Goal: Task Accomplishment & Management: Manage account settings

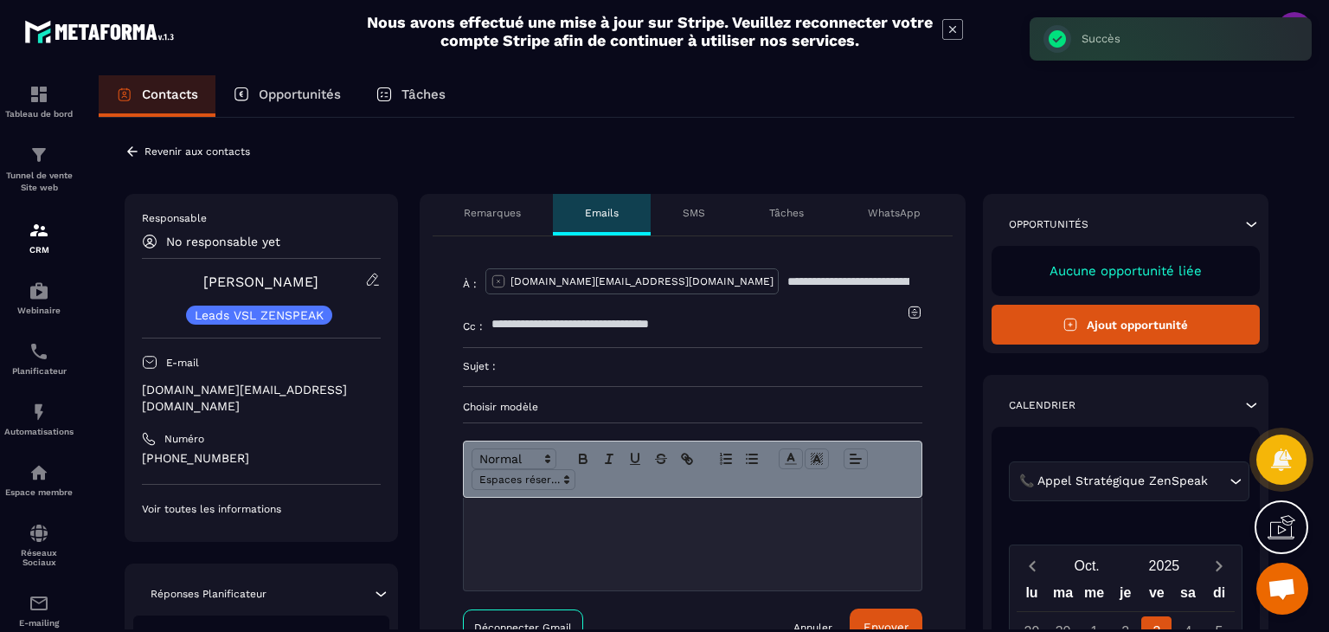
click at [504, 219] on div "Remarques" at bounding box center [493, 215] width 121 height 42
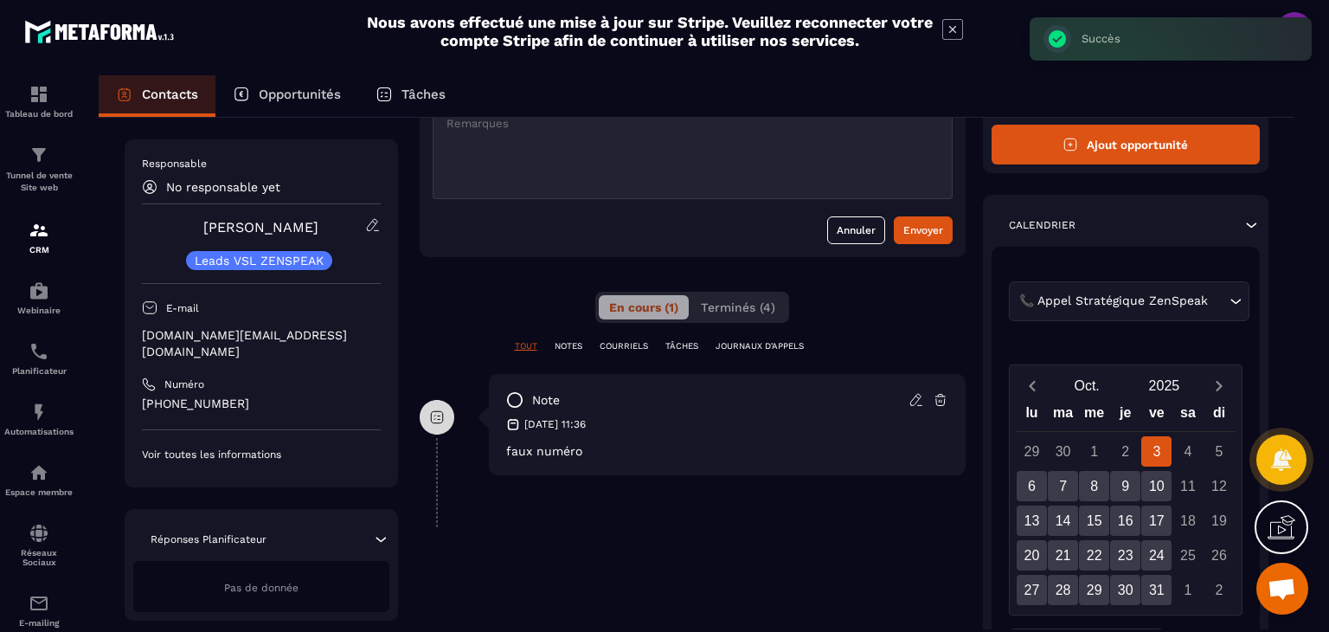
scroll to position [260, 0]
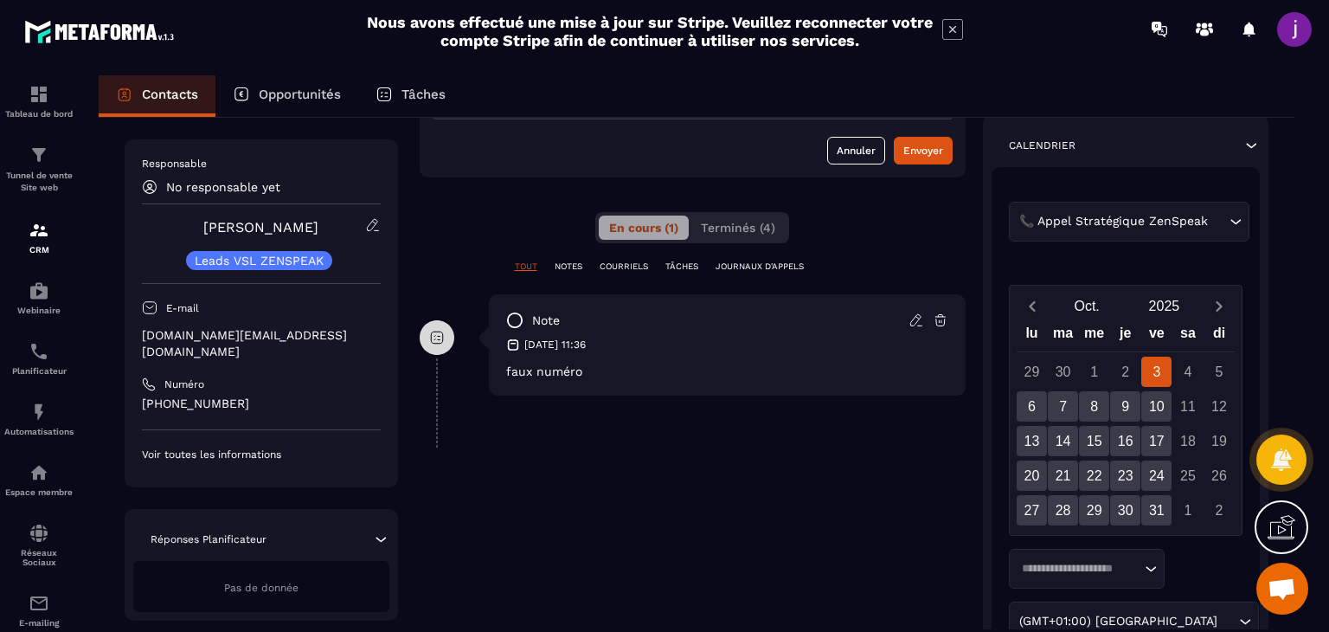
click at [919, 318] on icon at bounding box center [915, 319] width 10 height 11
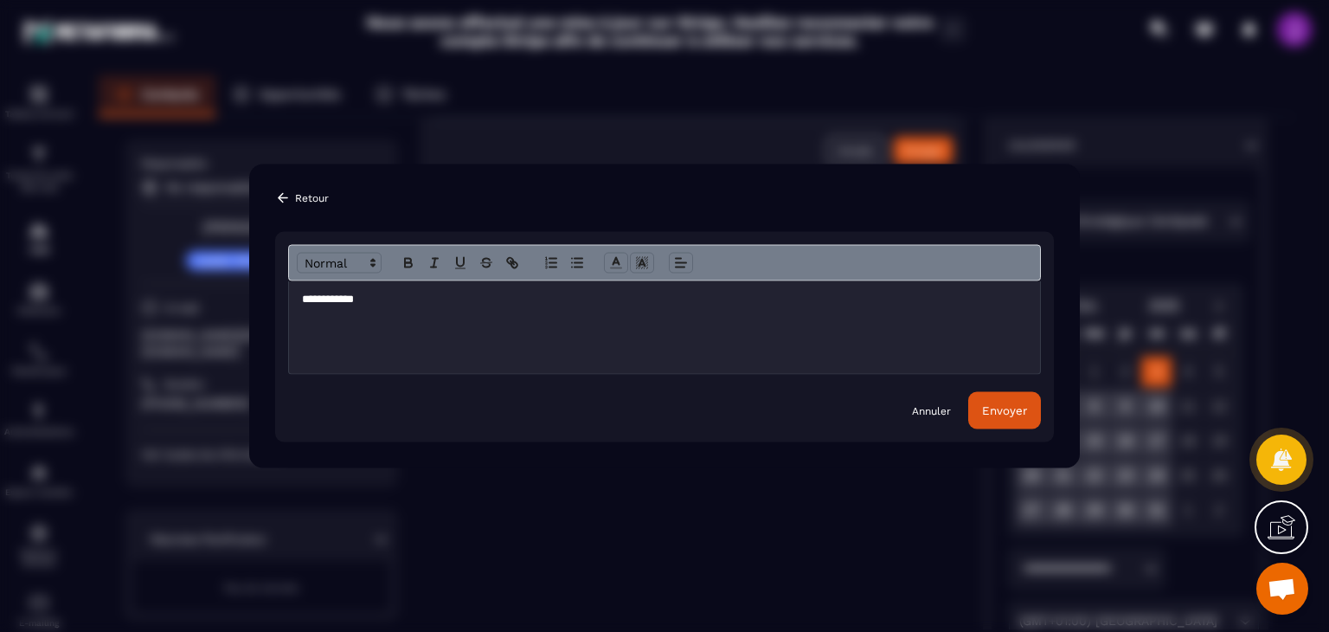
click at [540, 312] on div "**********" at bounding box center [664, 327] width 751 height 93
click at [1031, 416] on button "Envoyer" at bounding box center [1004, 410] width 73 height 37
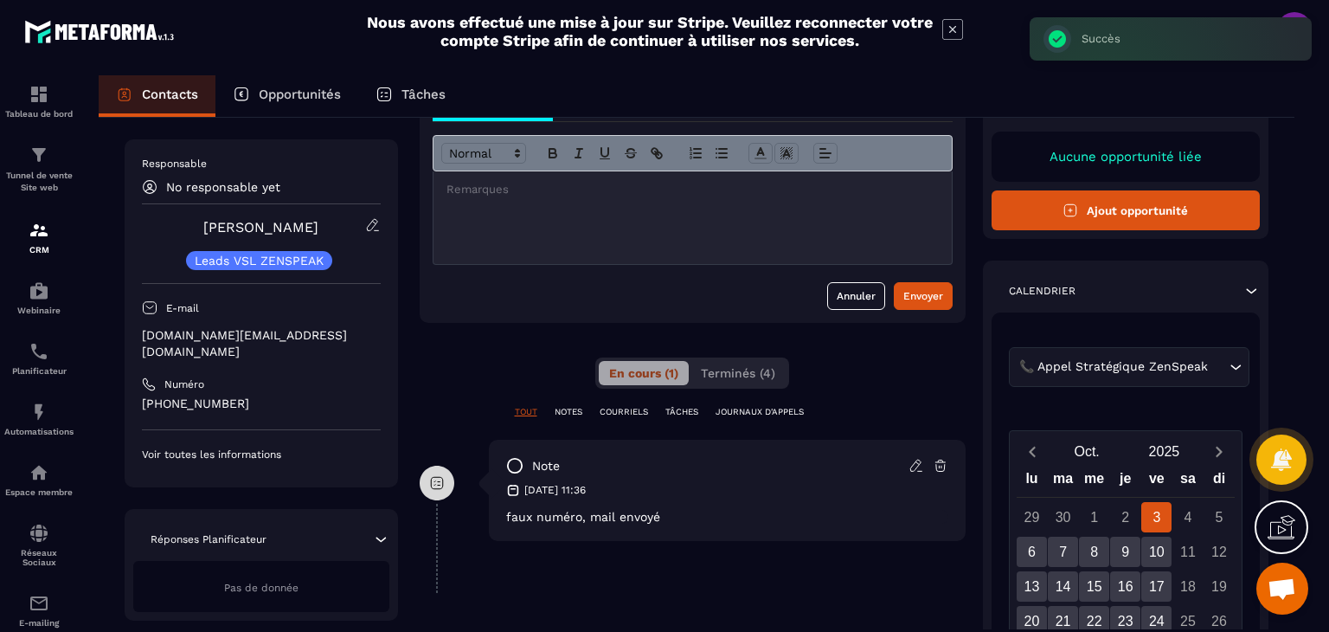
scroll to position [0, 0]
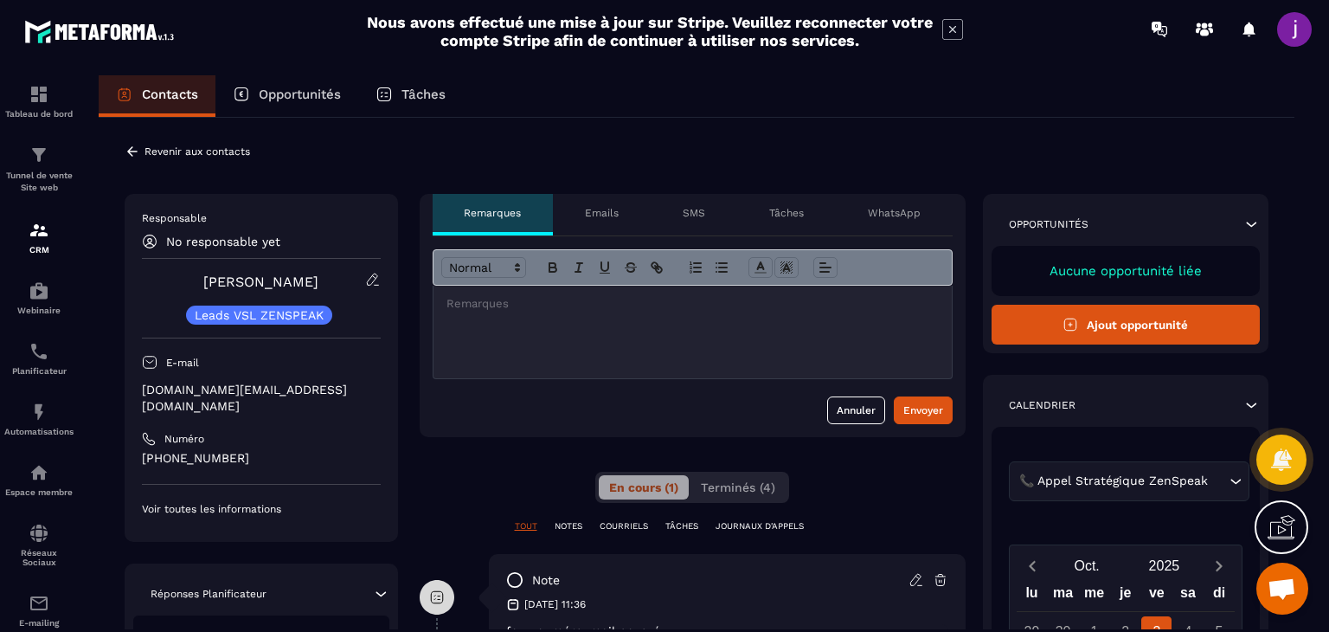
click at [129, 151] on icon at bounding box center [132, 151] width 10 height 10
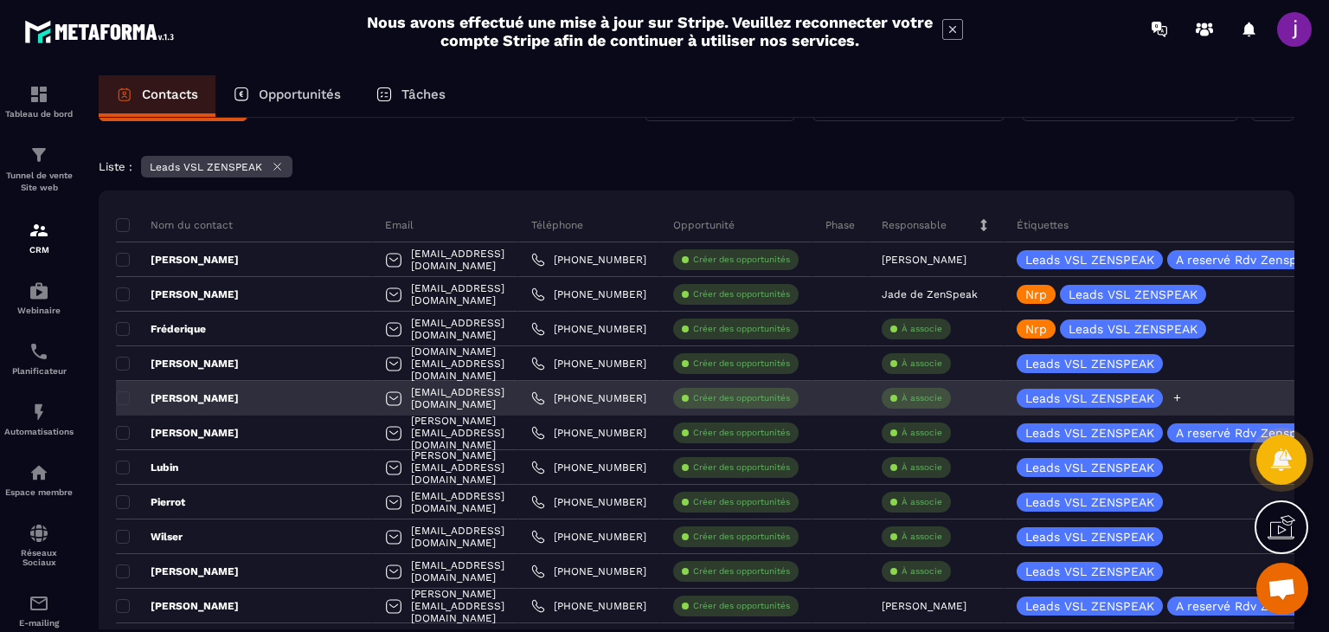
scroll to position [87, 0]
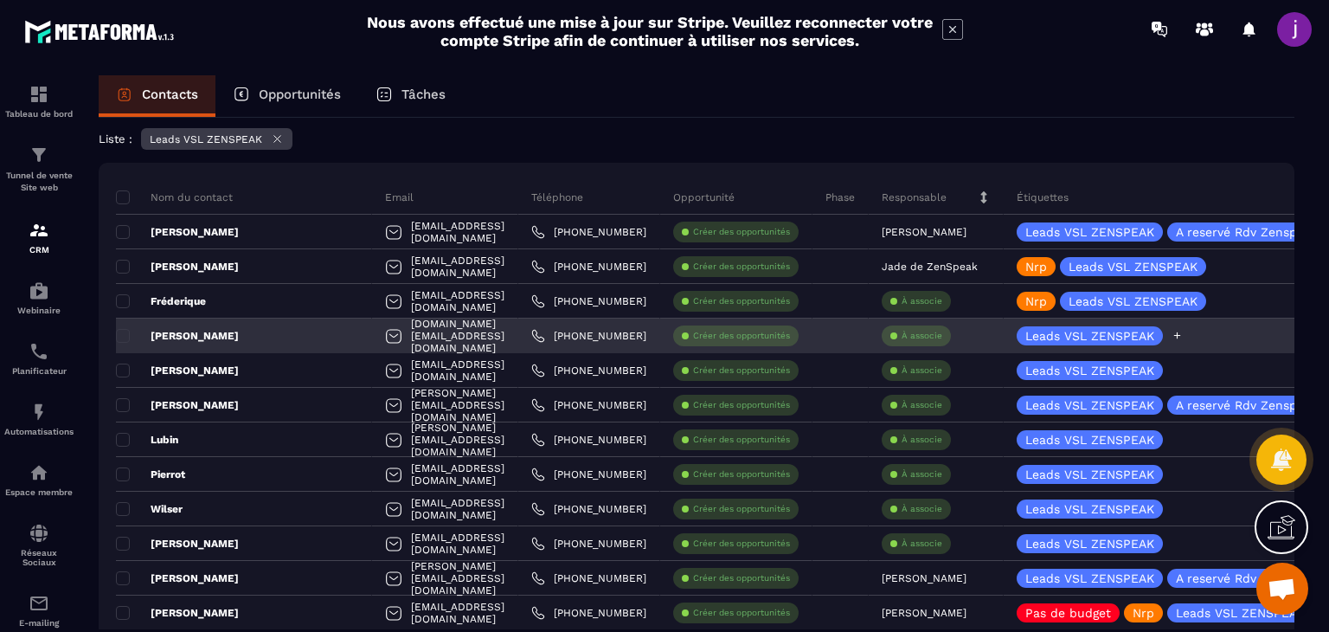
click at [1172, 335] on icon at bounding box center [1177, 335] width 11 height 11
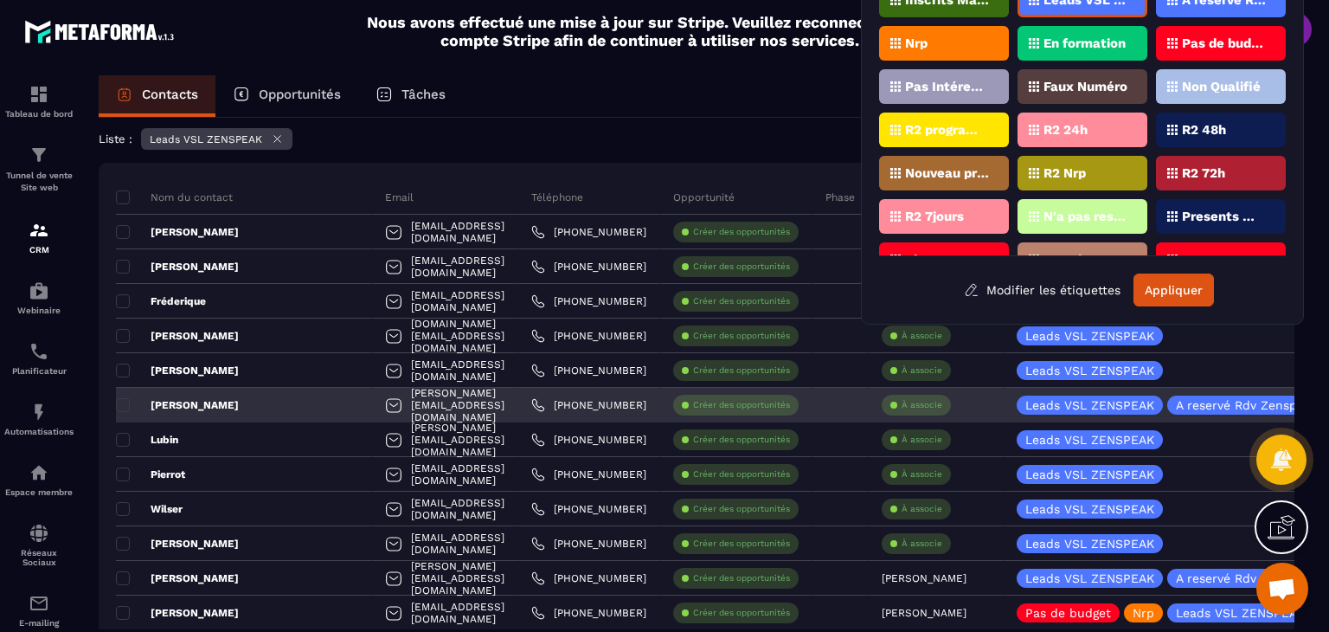
click at [1203, 389] on div "Leads VSL ZENSPEAK A reservé Rdv Zenspeak" at bounding box center [1192, 405] width 377 height 35
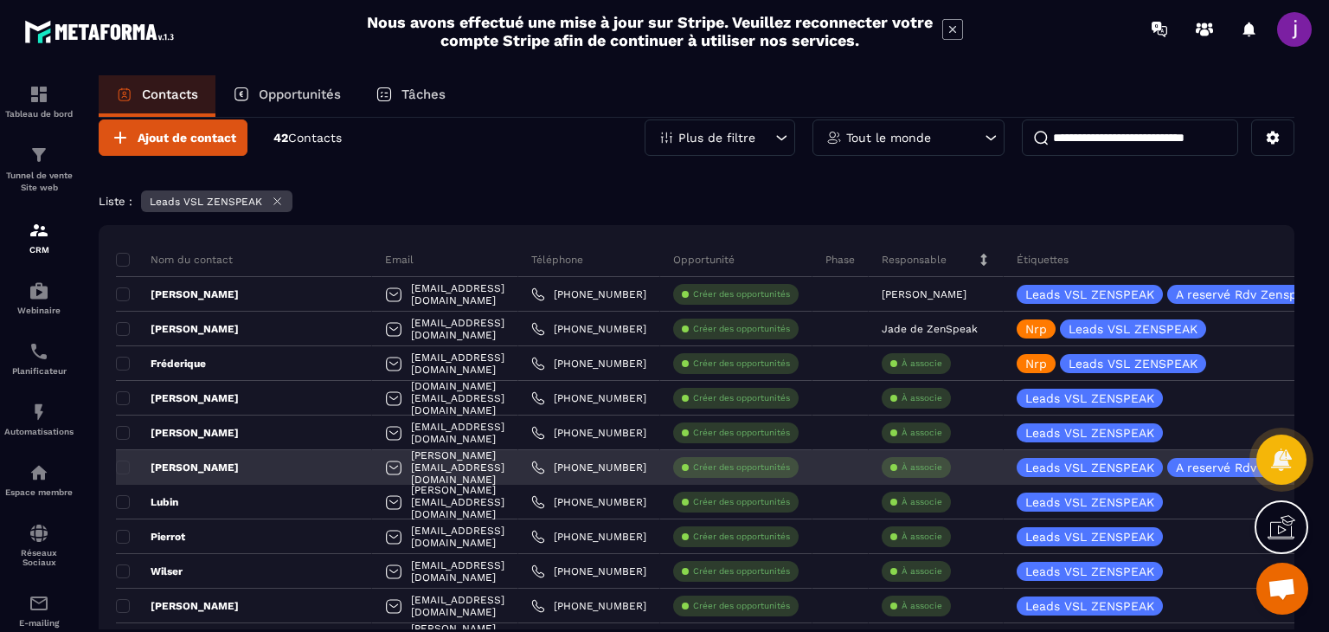
scroll to position [0, 0]
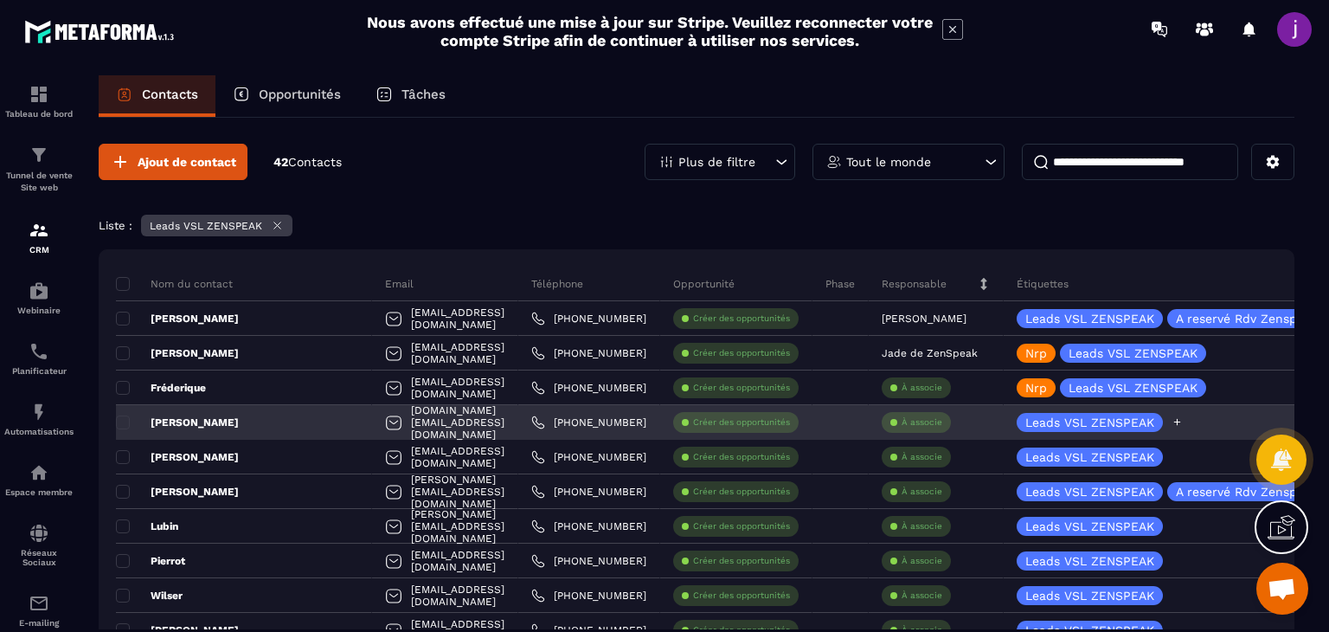
click at [1172, 419] on icon at bounding box center [1177, 421] width 11 height 11
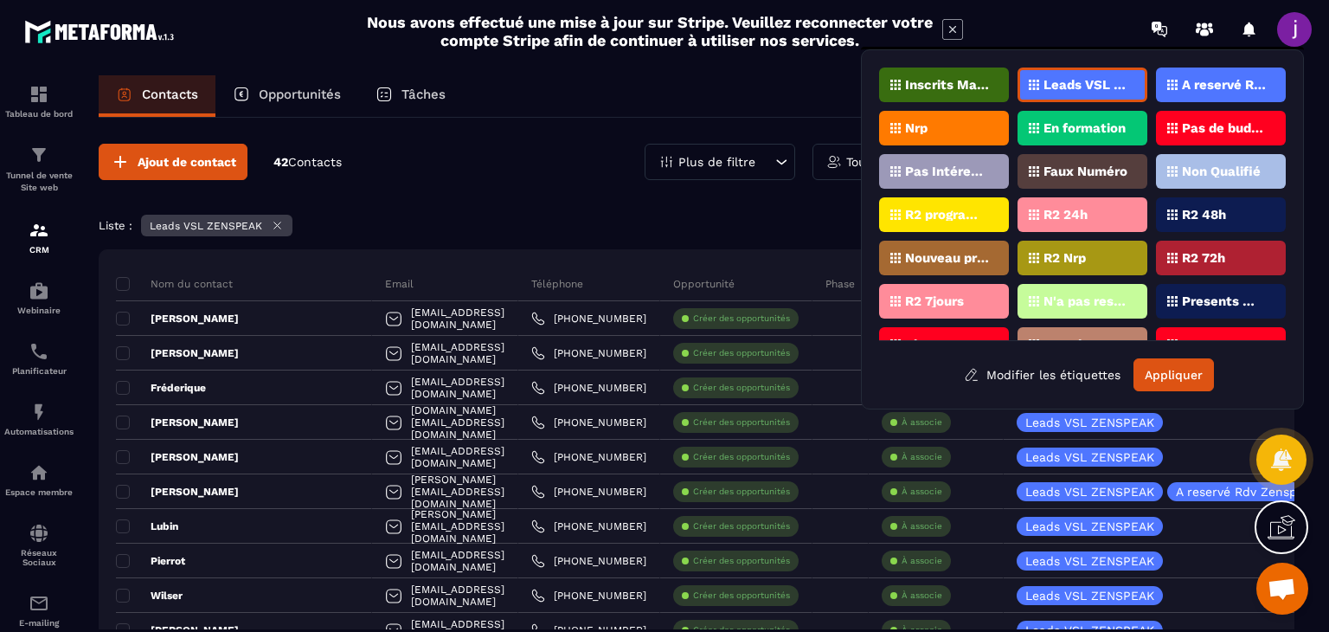
click at [1108, 165] on p "Faux Numéro" at bounding box center [1086, 171] width 84 height 12
click at [1176, 368] on button "Appliquer" at bounding box center [1173, 374] width 80 height 33
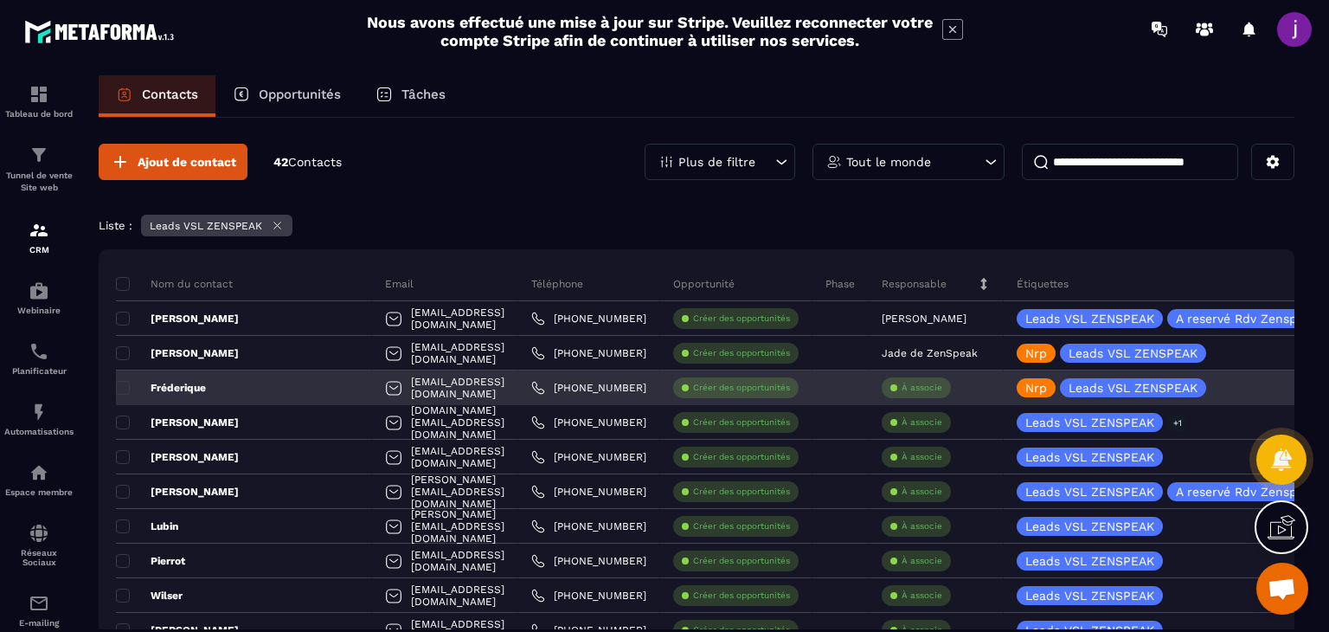
click at [906, 382] on p "À associe" at bounding box center [922, 388] width 41 height 12
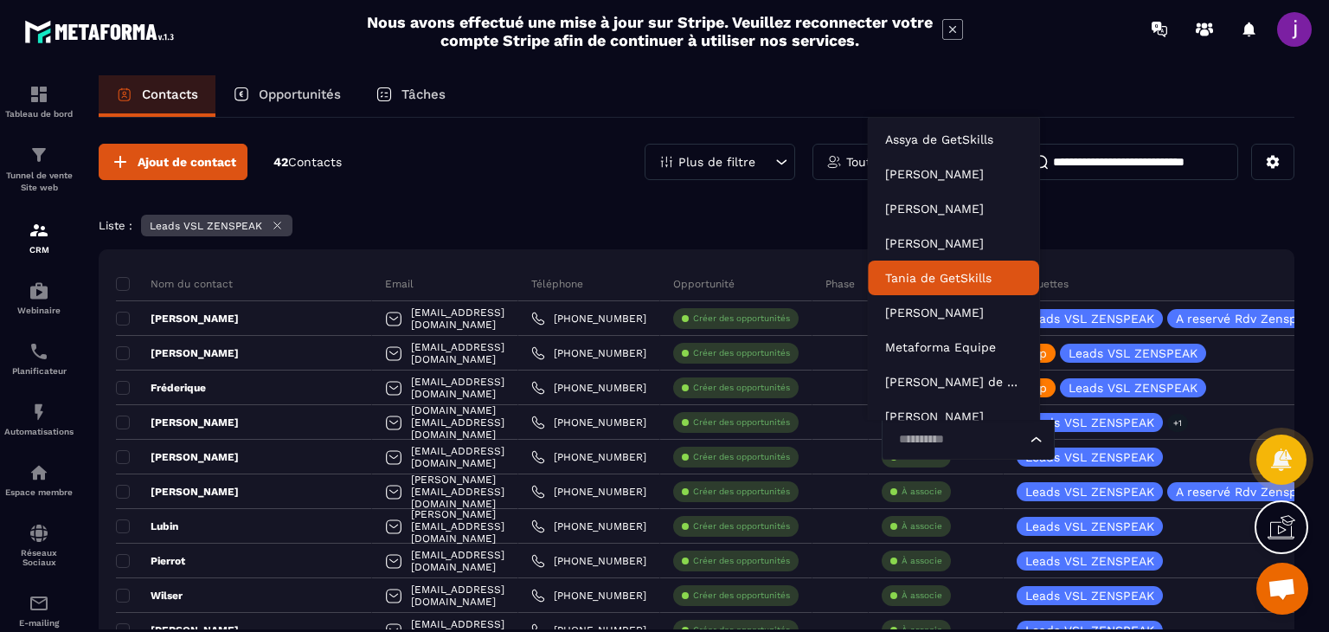
scroll to position [52, 0]
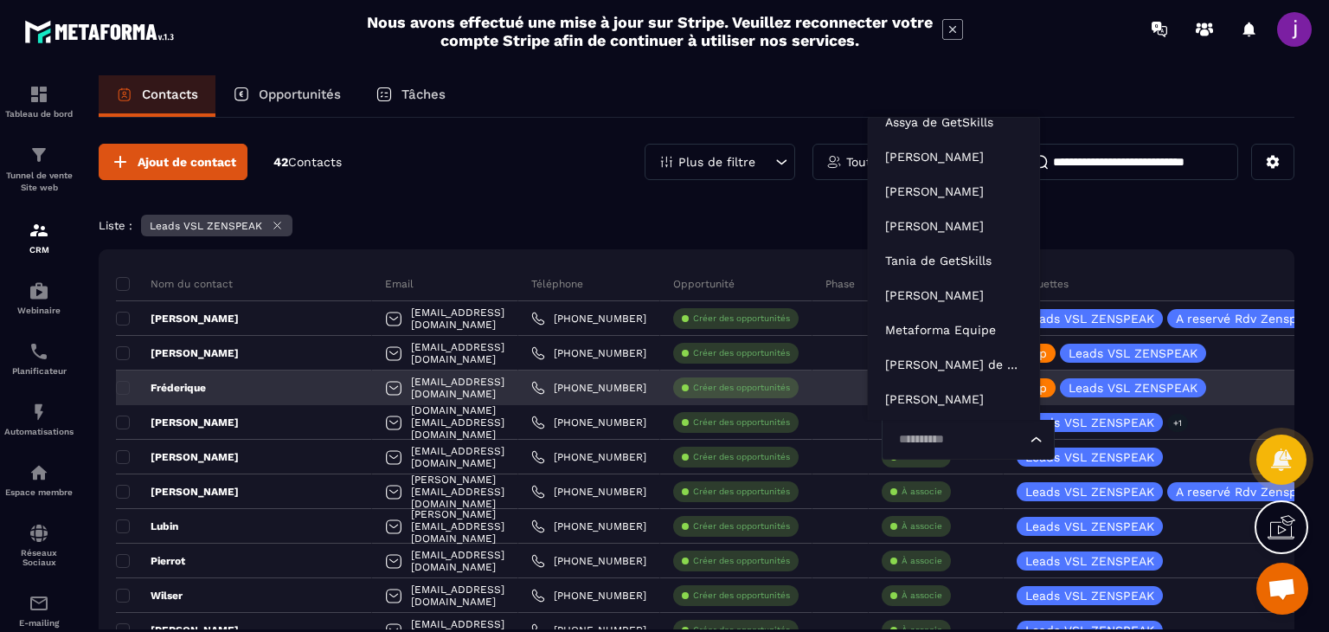
click at [916, 430] on input "Search for option" at bounding box center [959, 439] width 133 height 19
type input "****"
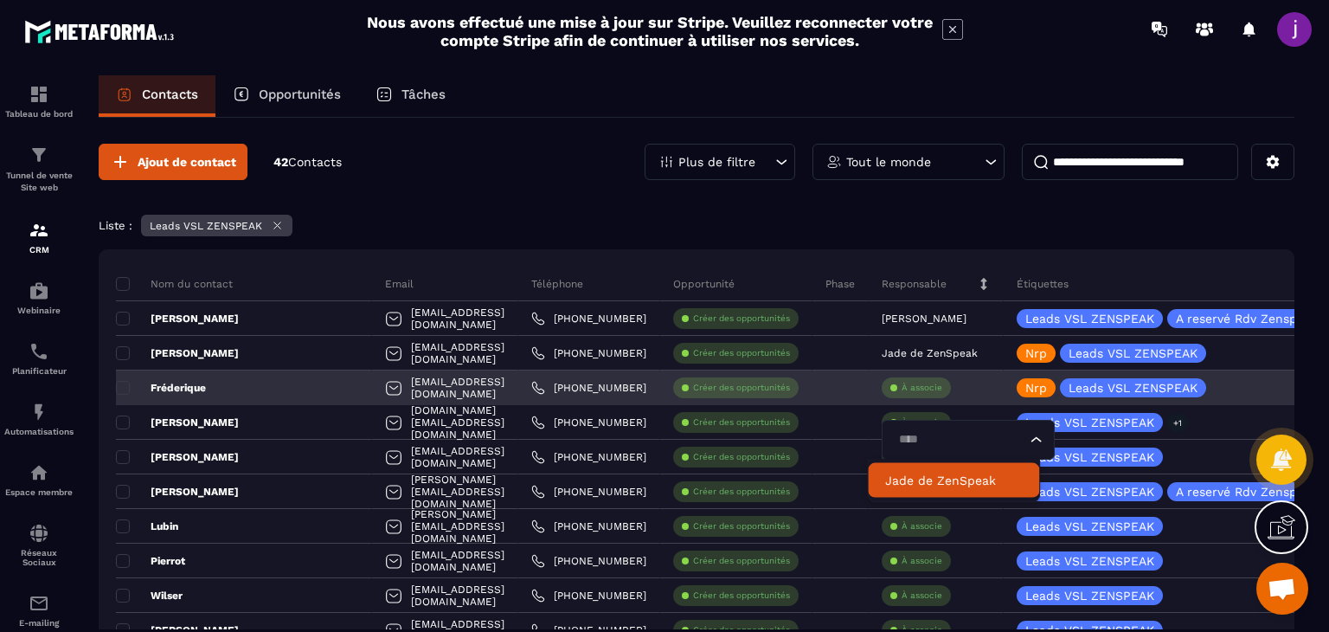
scroll to position [0, 0]
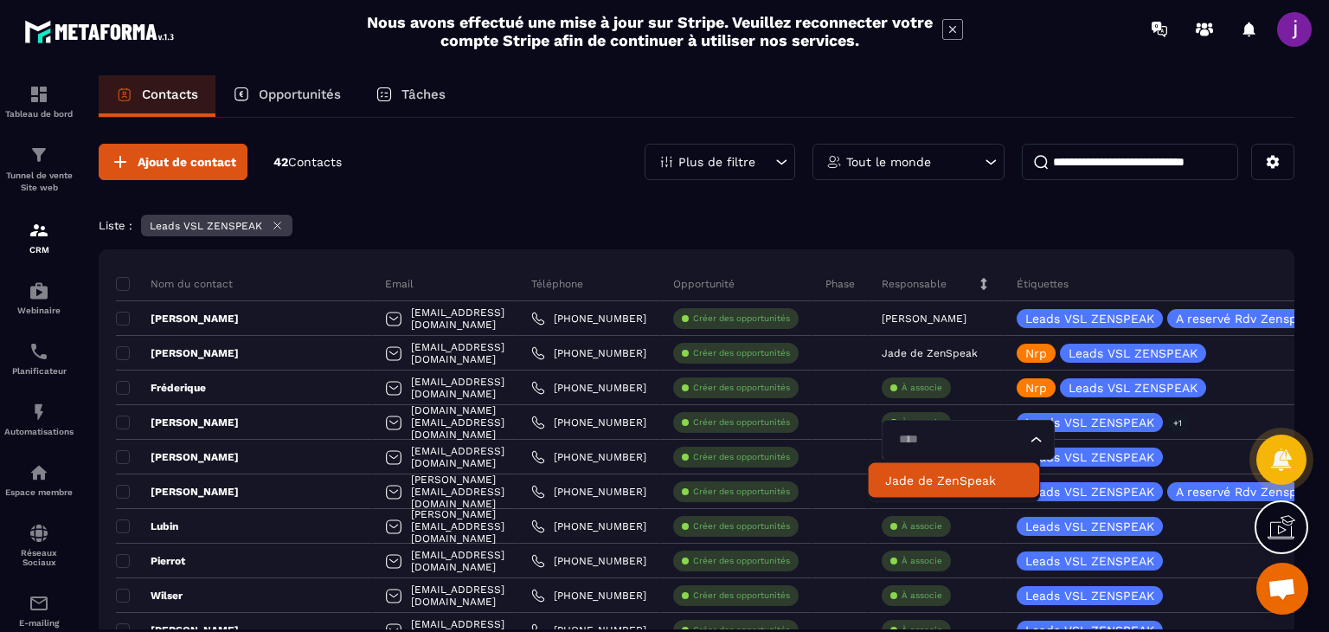
click at [893, 481] on p "Jade de ZenSpeak" at bounding box center [953, 480] width 137 height 17
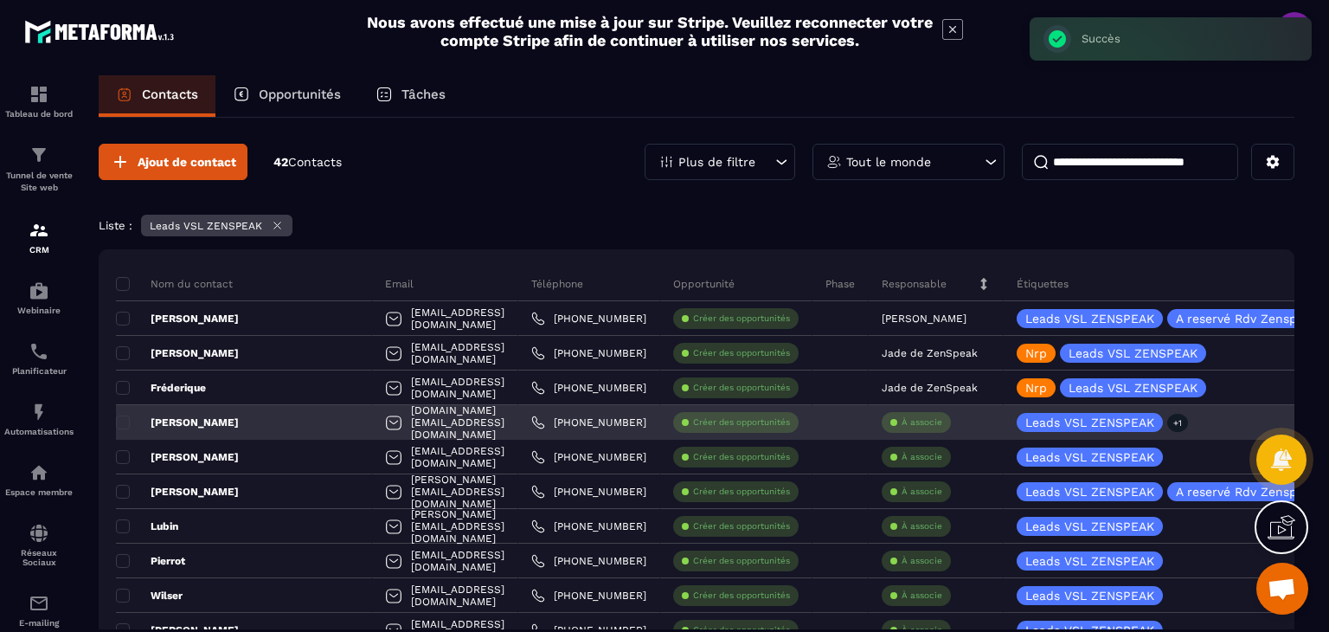
click at [902, 421] on p "À associe" at bounding box center [922, 422] width 41 height 12
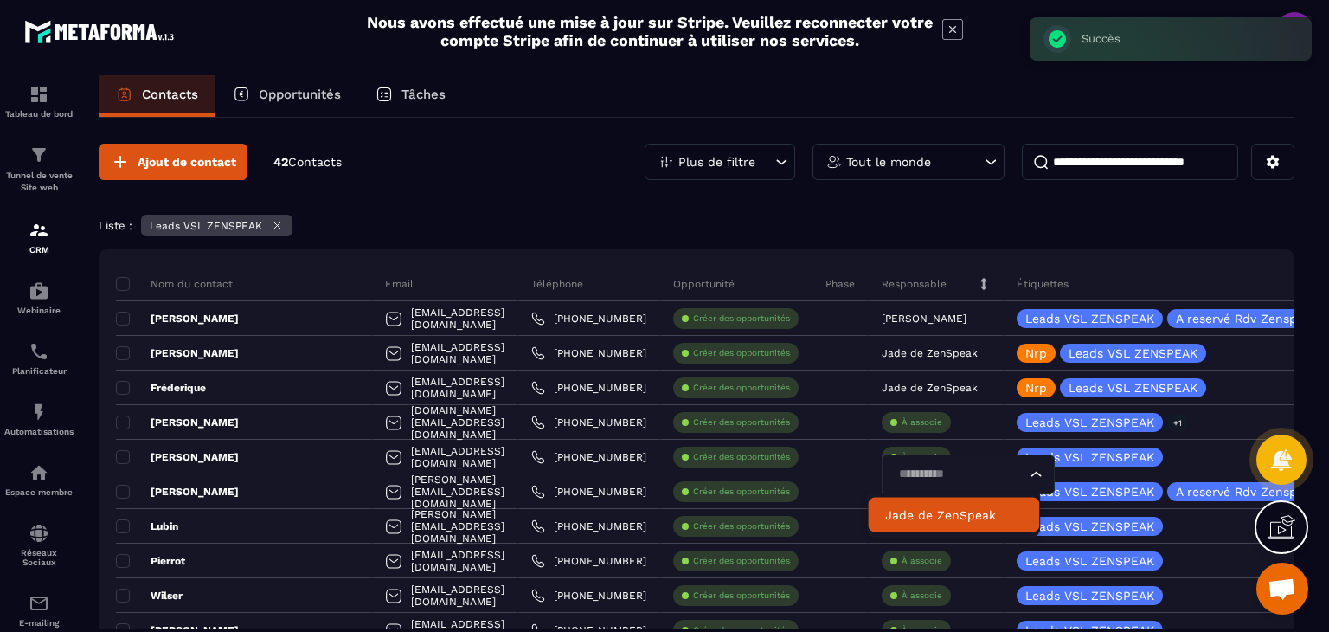
click at [898, 509] on p "Jade de ZenSpeak" at bounding box center [953, 514] width 137 height 17
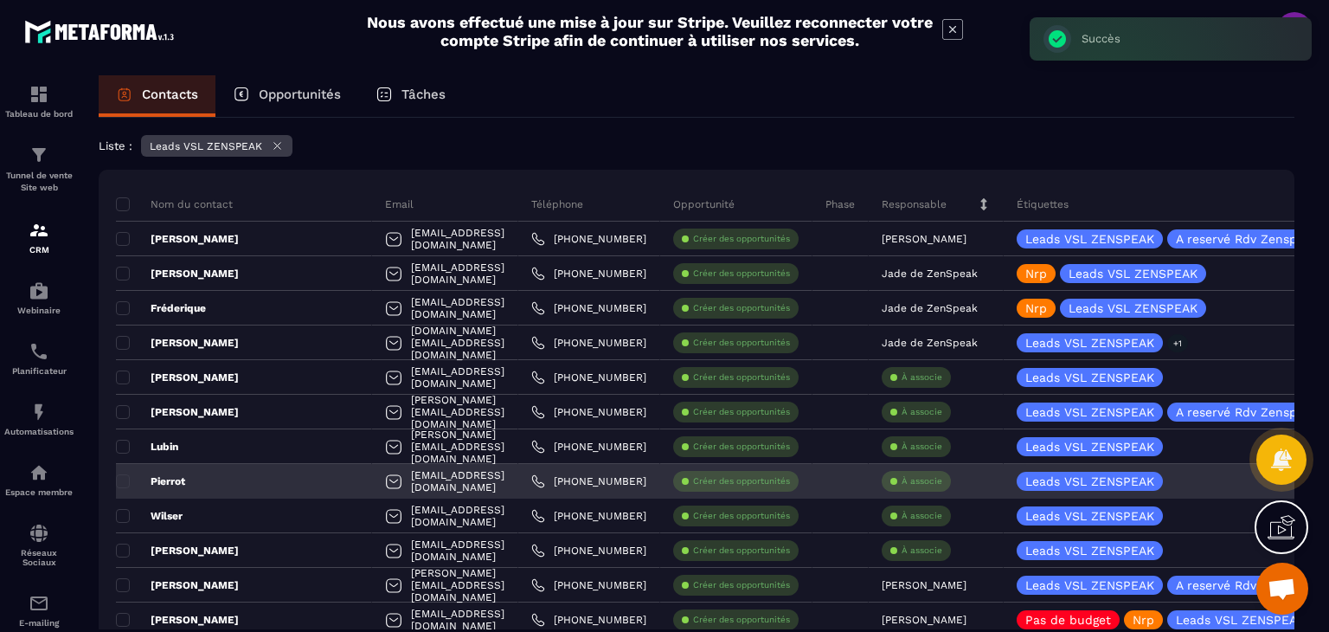
scroll to position [173, 0]
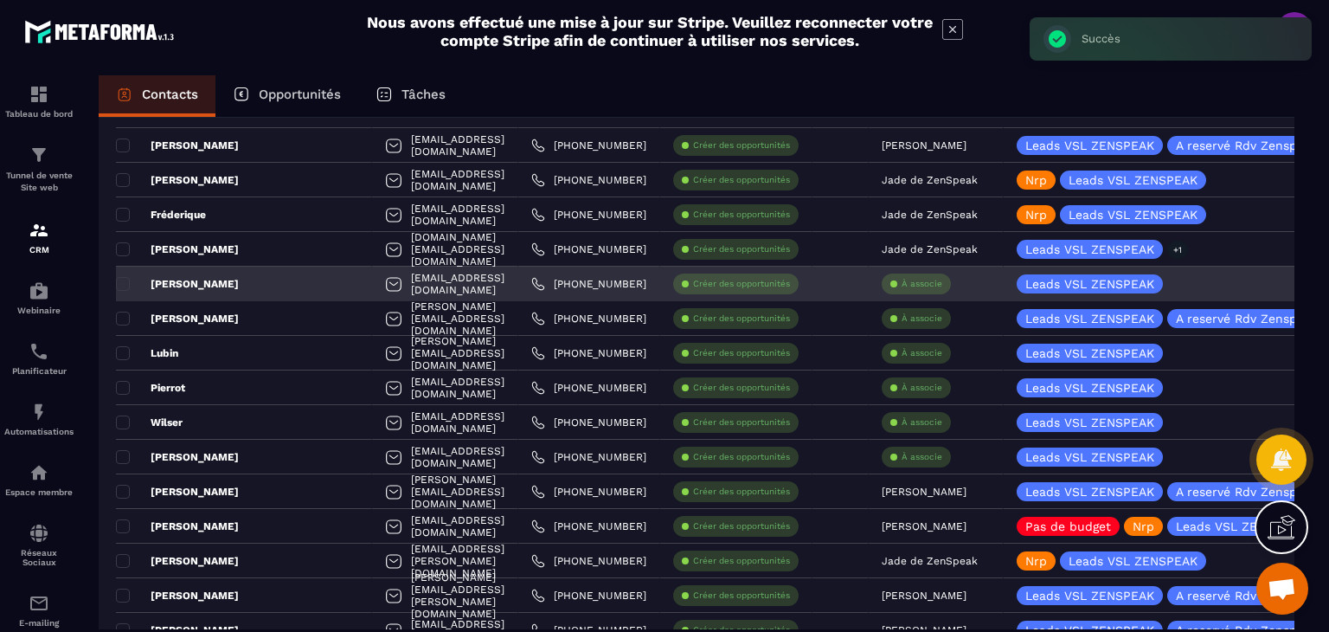
click at [247, 280] on div "[PERSON_NAME]" at bounding box center [244, 283] width 256 height 35
